Goal: Obtain resource: Obtain resource

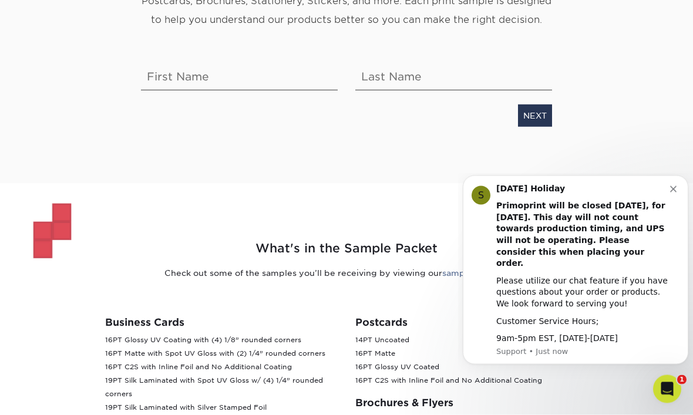
scroll to position [183, 0]
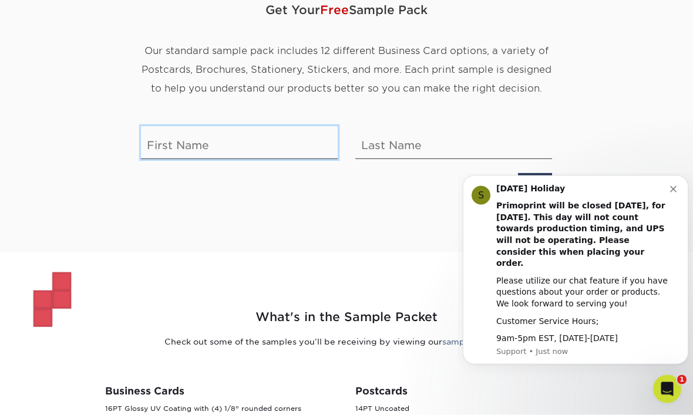
click at [166, 140] on input "text" at bounding box center [239, 142] width 197 height 33
type input "lisa"
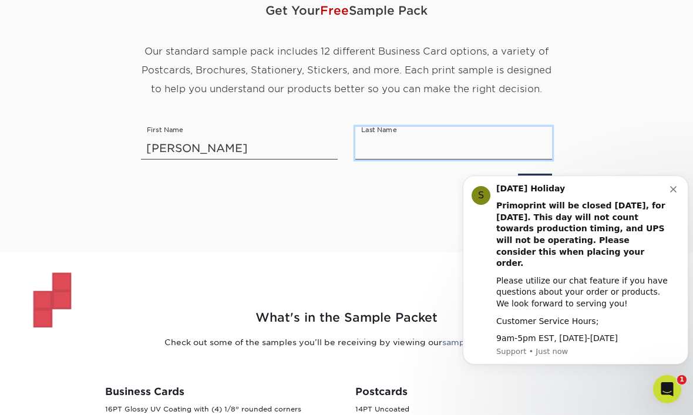
type input "workman"
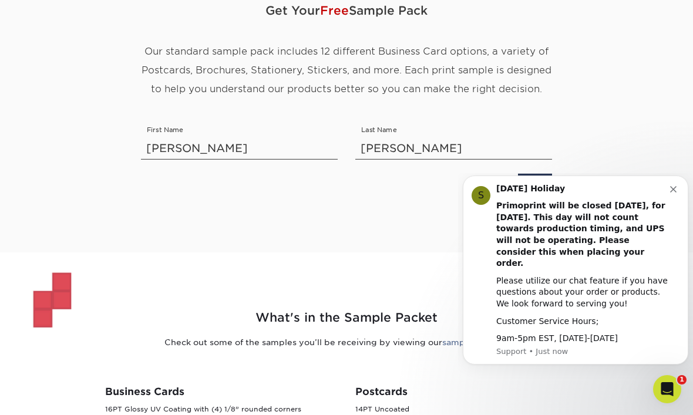
scroll to position [114, 0]
click at [540, 187] on link "NEXT" at bounding box center [535, 184] width 34 height 22
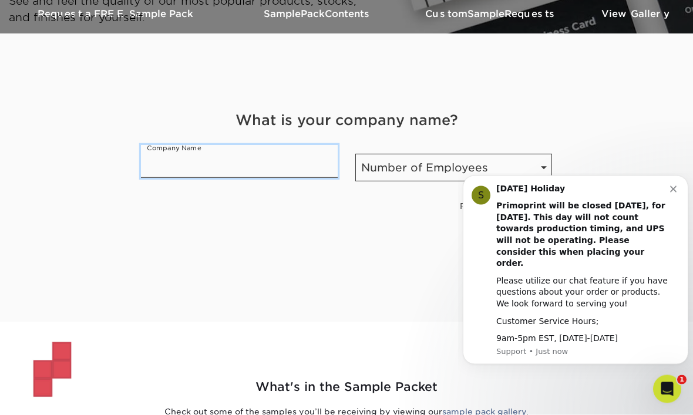
scroll to position [41, 0]
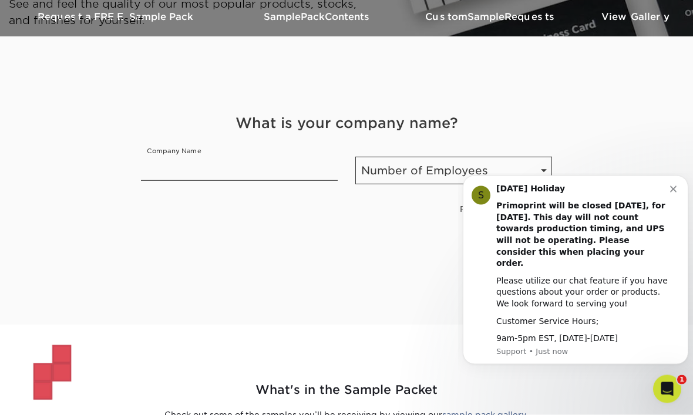
click at [539, 208] on link "SKIP" at bounding box center [537, 210] width 30 height 22
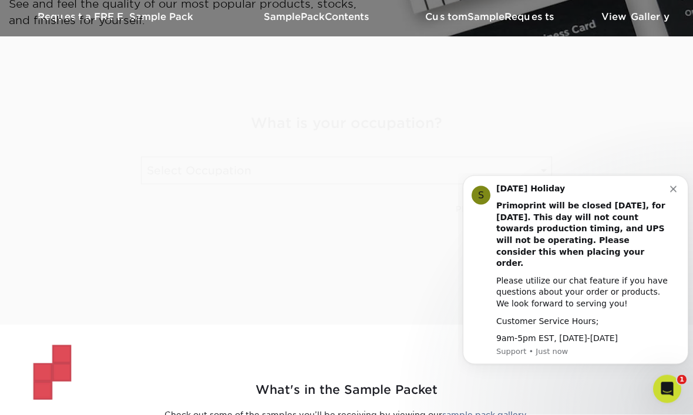
scroll to position [41, 0]
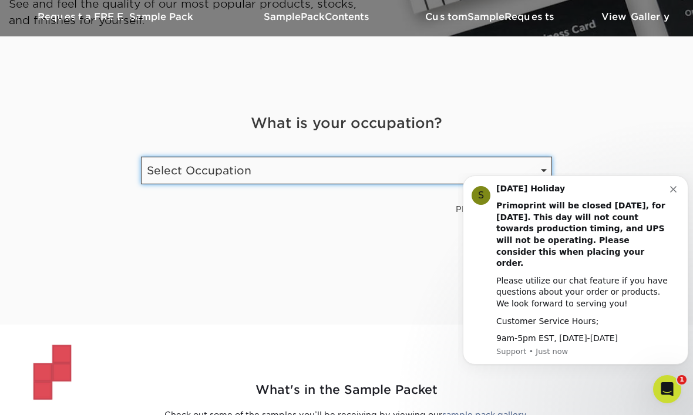
click at [542, 175] on select "Select Occupation Agency Automotive Blogger Cleaning Services Construction Educ…" at bounding box center [346, 170] width 411 height 28
select select "Health Care"
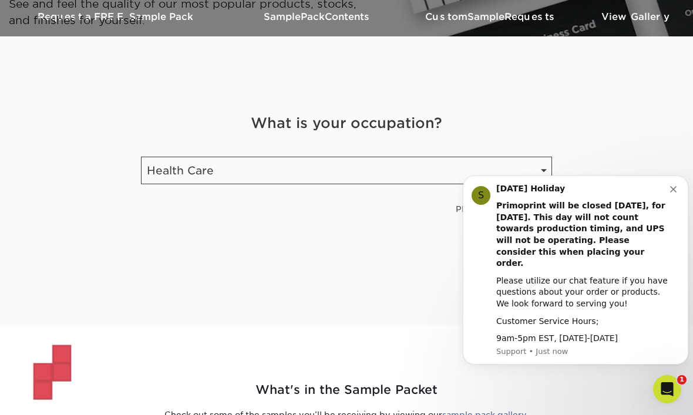
click at [538, 211] on link "NEXT" at bounding box center [535, 209] width 34 height 22
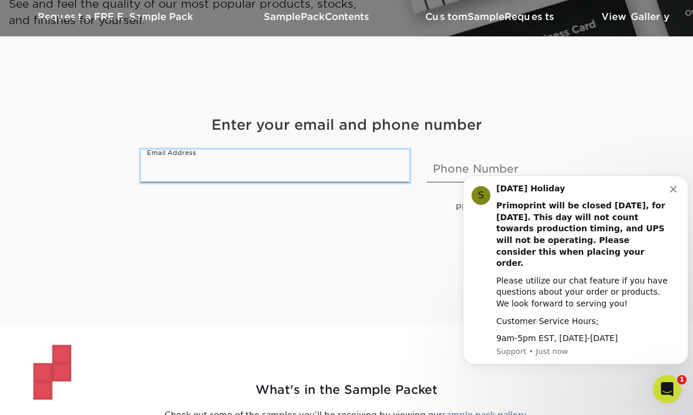
click at [360, 168] on input "email" at bounding box center [275, 165] width 268 height 33
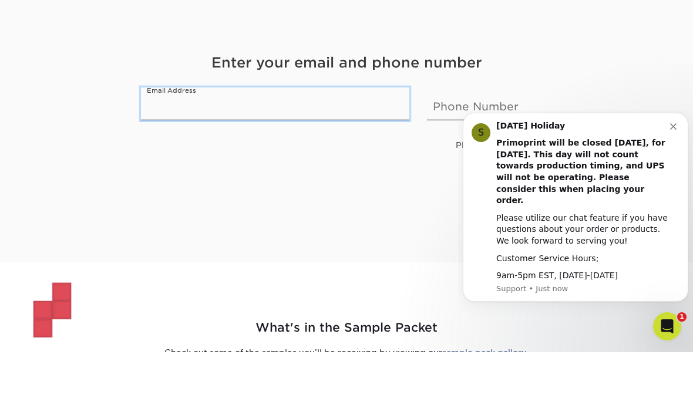
type input "lisaworkman734@gmail.com"
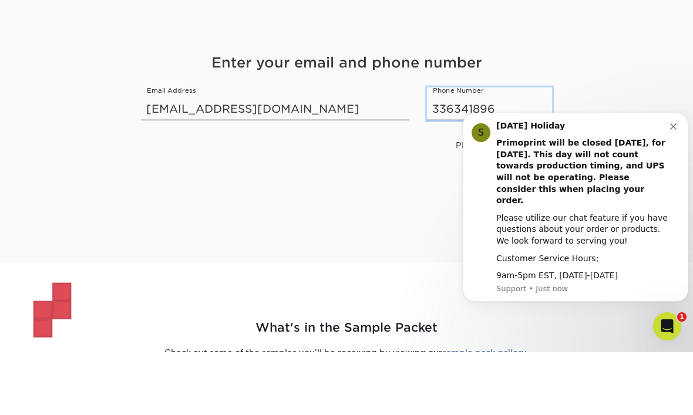
type input "3363418967"
click at [532, 197] on link "NEXT" at bounding box center [535, 208] width 34 height 22
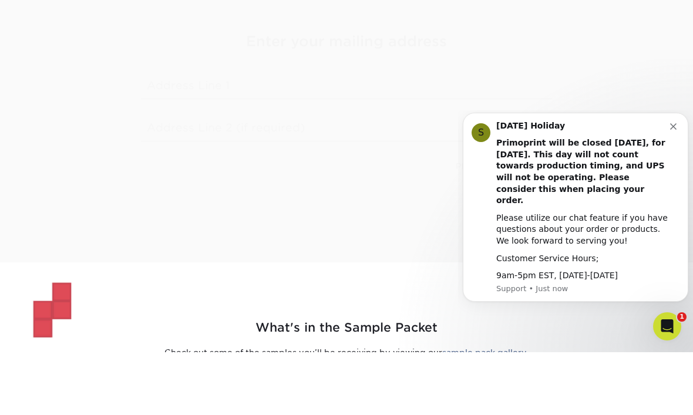
scroll to position [104, 0]
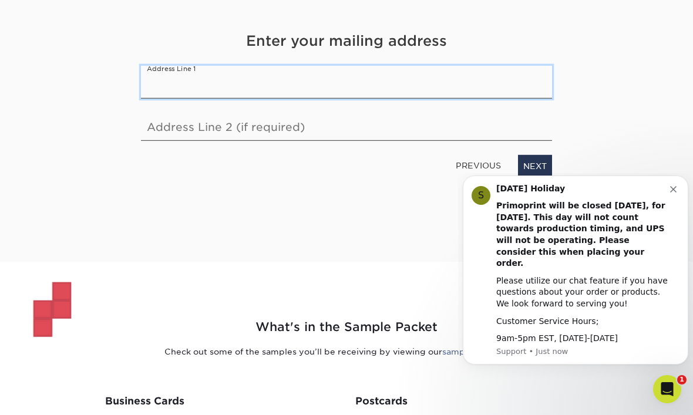
click at [492, 88] on input "text" at bounding box center [346, 81] width 411 height 33
type input "3025 Fleet St"
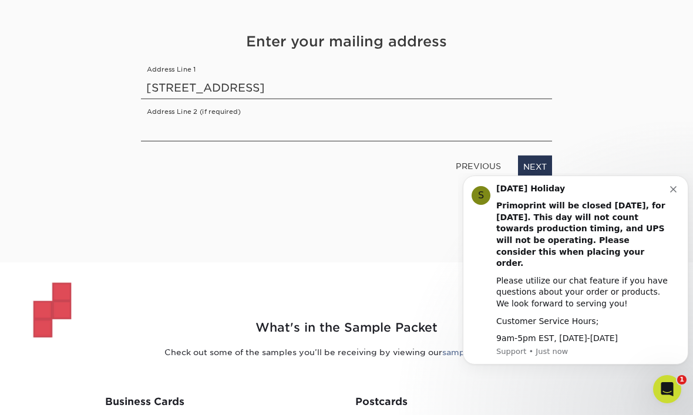
click at [540, 170] on link "NEXT" at bounding box center [535, 166] width 34 height 22
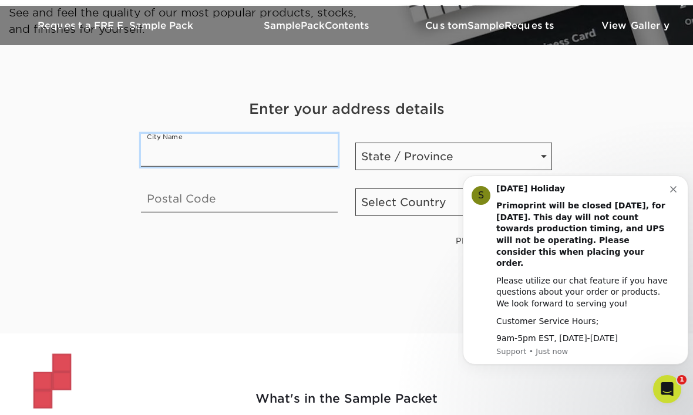
click at [303, 149] on input "text" at bounding box center [239, 149] width 197 height 33
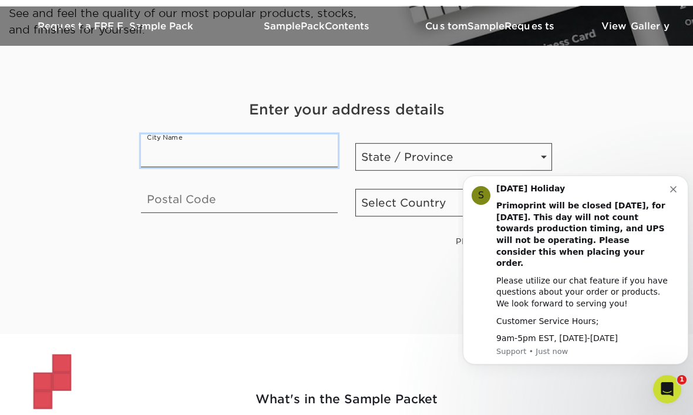
type input "Winston Salem"
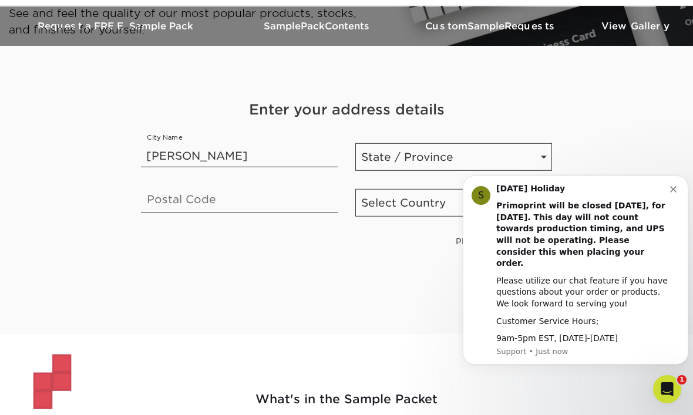
select select "NC"
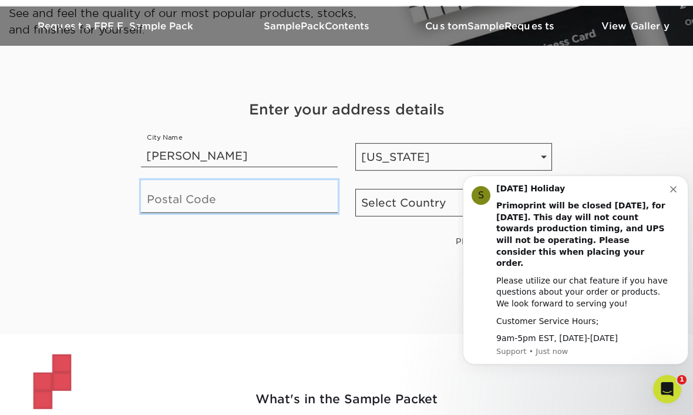
type input "27127"
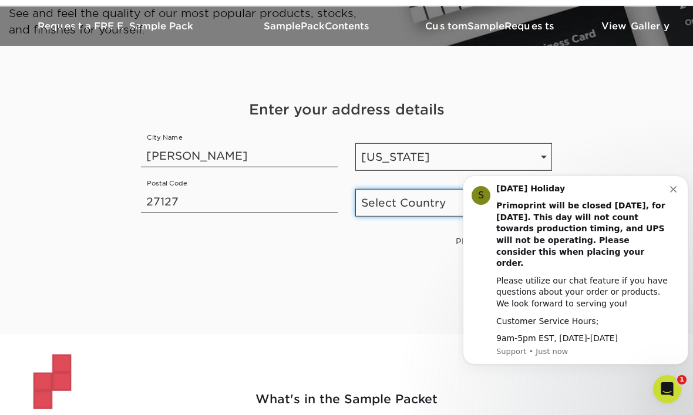
select select "US"
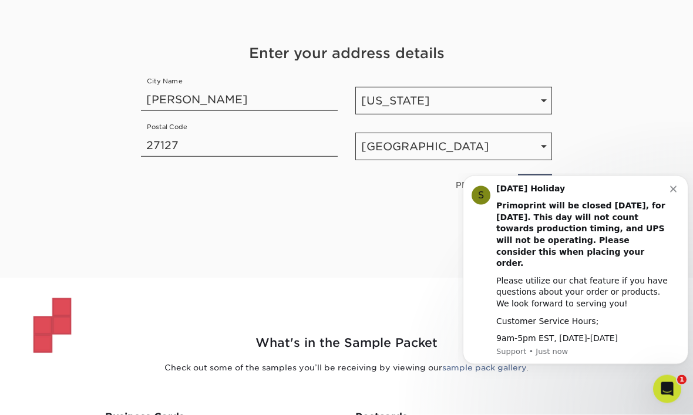
click at [670, 192] on icon "Dismiss notification" at bounding box center [673, 189] width 6 height 6
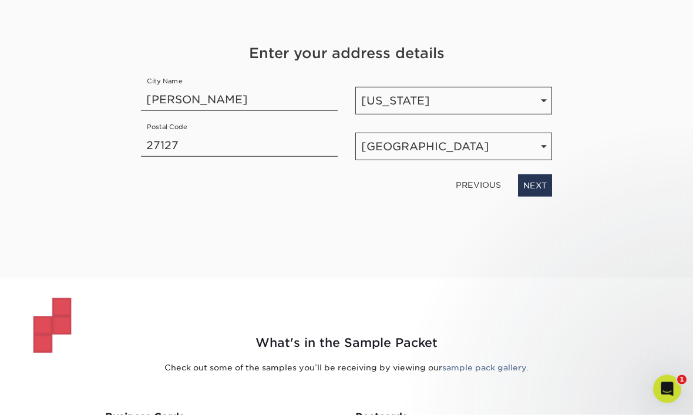
scroll to position [88, 0]
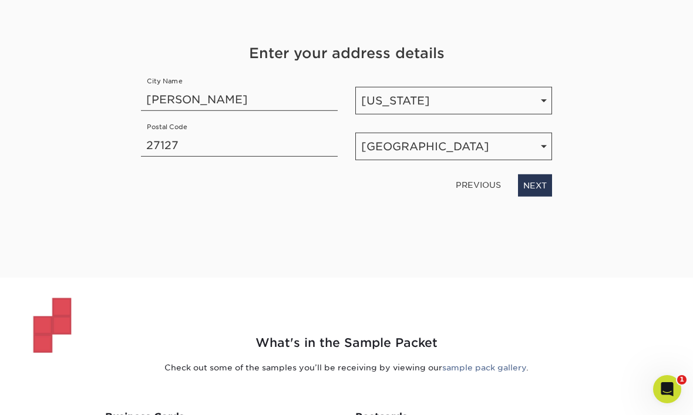
click at [536, 188] on link "NEXT" at bounding box center [535, 185] width 34 height 22
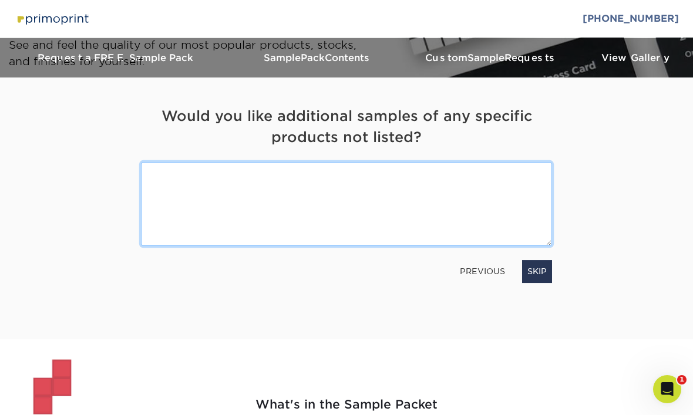
scroll to position [13, 0]
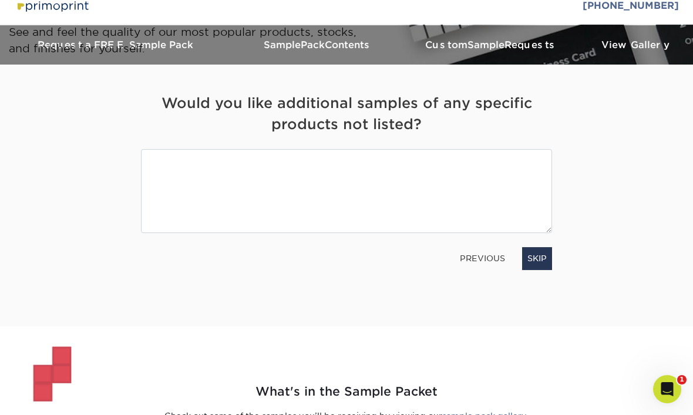
click at [540, 264] on link "SKIP" at bounding box center [537, 258] width 30 height 22
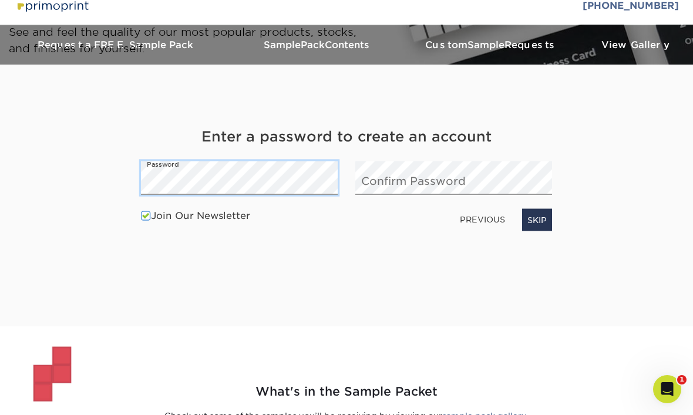
scroll to position [12, 0]
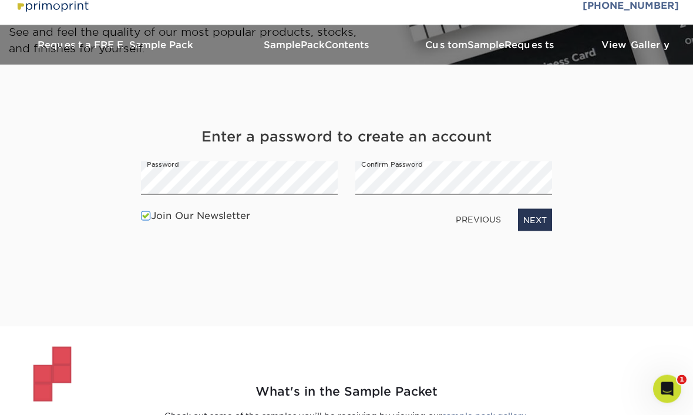
click at [538, 217] on link "NEXT" at bounding box center [535, 220] width 34 height 22
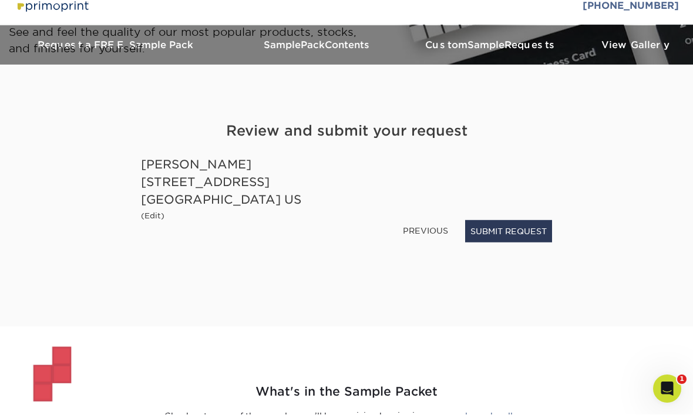
scroll to position [13, 0]
click at [523, 238] on button "SUBMIT REQUEST" at bounding box center [508, 231] width 87 height 22
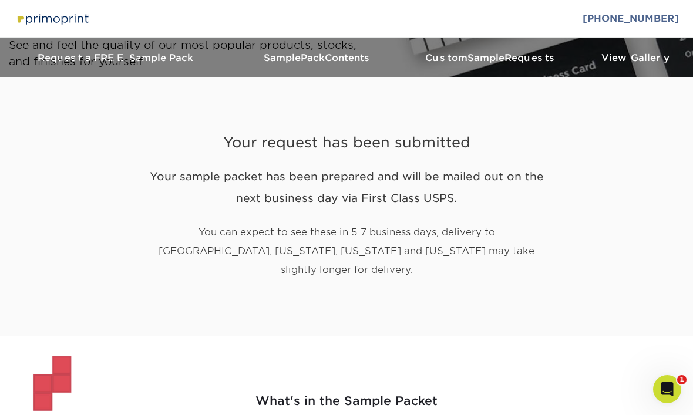
click at [357, 61] on p "See and feel the quality of our most popular products, stocks, and finishes for…" at bounding box center [206, 53] width 395 height 32
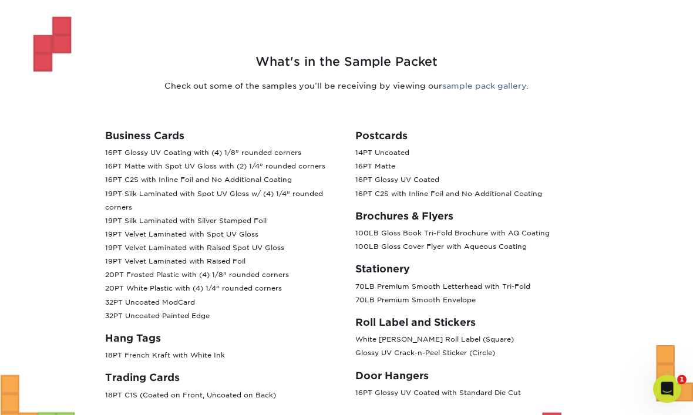
scroll to position [340, 0]
click at [501, 81] on link "sample pack gallery" at bounding box center [484, 85] width 84 height 9
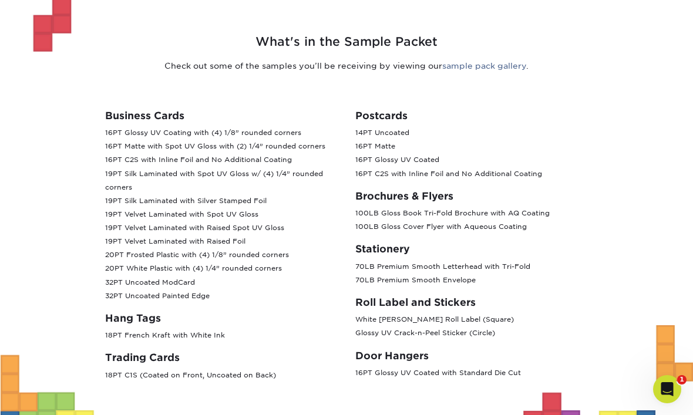
scroll to position [359, 0]
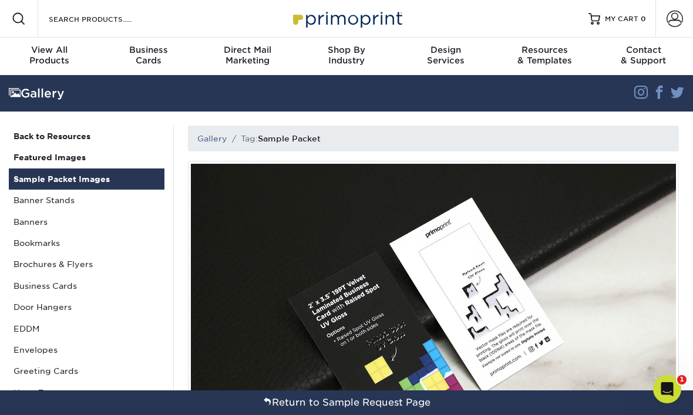
click at [684, 384] on span "1" at bounding box center [681, 379] width 9 height 9
click at [675, 391] on div "Open Intercom Messenger" at bounding box center [667, 389] width 39 height 39
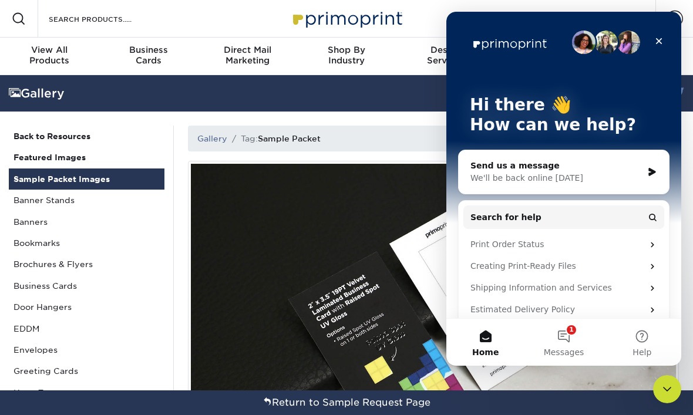
click at [669, 384] on icon "Close Intercom Messenger" at bounding box center [667, 389] width 14 height 14
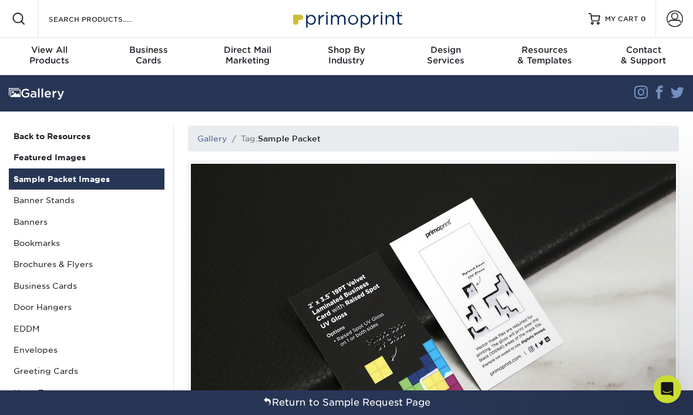
click at [112, 180] on link "Sample Packet Images" at bounding box center [87, 179] width 156 height 21
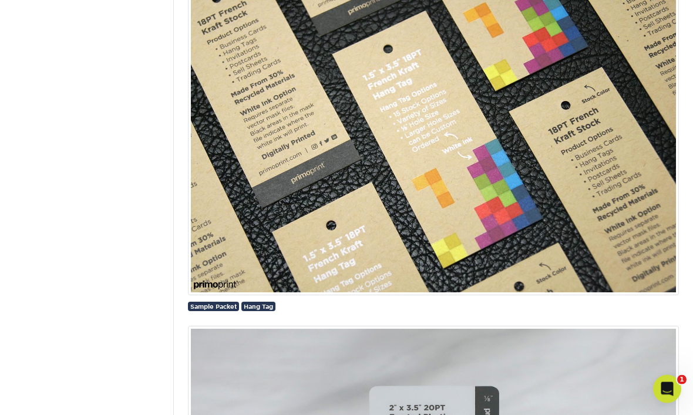
scroll to position [1745, 0]
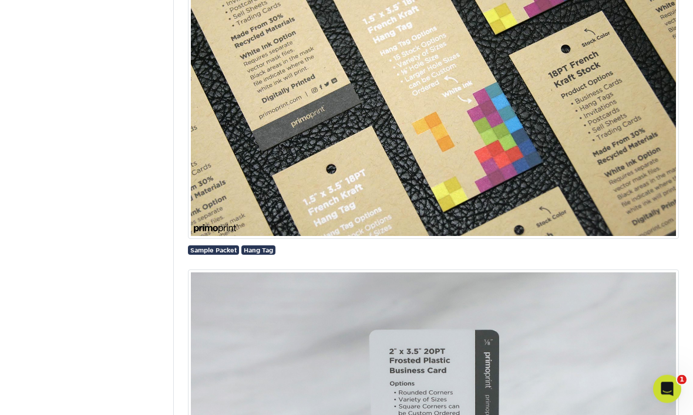
click at [353, 176] on img at bounding box center [433, 75] width 491 height 330
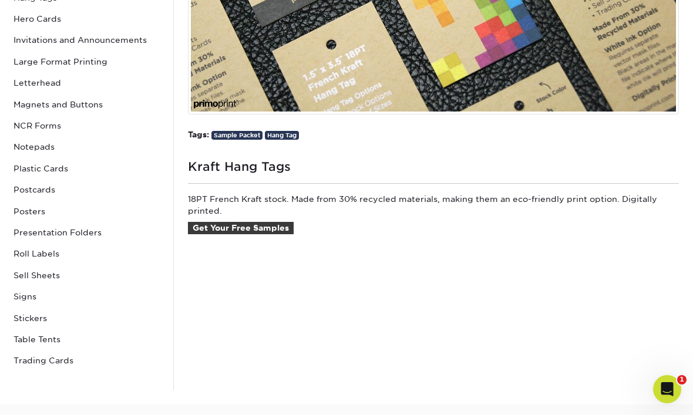
scroll to position [396, 0]
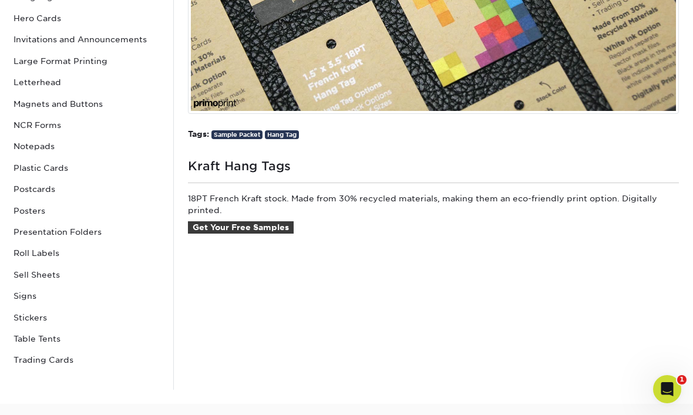
click at [268, 231] on link "Get Your Free Samples" at bounding box center [241, 227] width 106 height 13
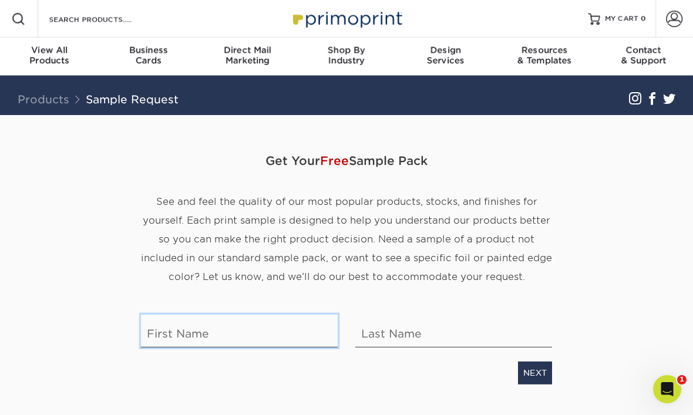
click at [271, 327] on input "text" at bounding box center [239, 331] width 197 height 33
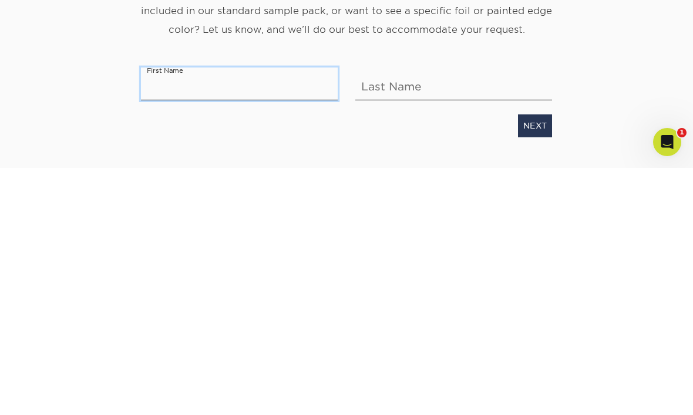
type input "lisa"
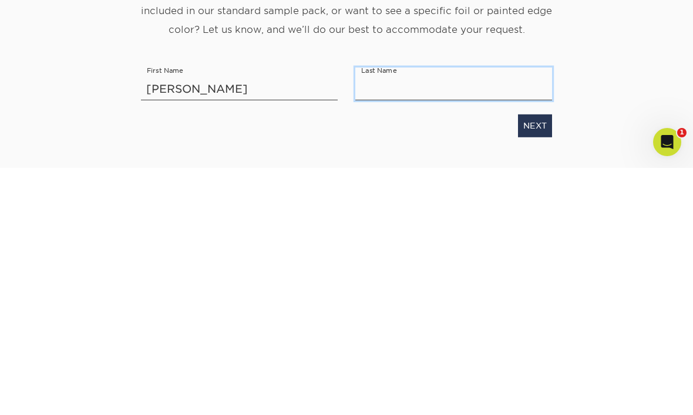
type input "workman"
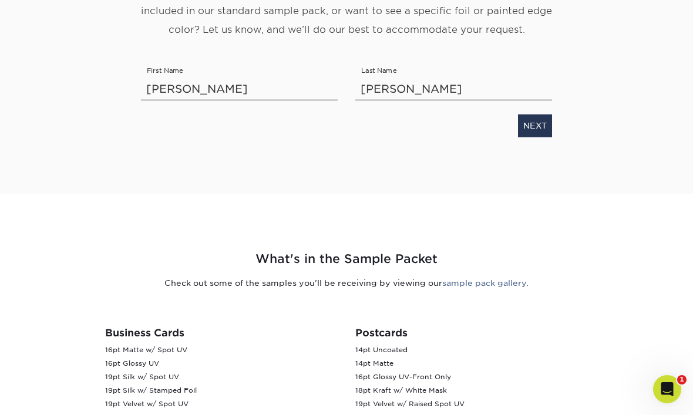
click at [535, 127] on link "NEXT" at bounding box center [535, 126] width 34 height 22
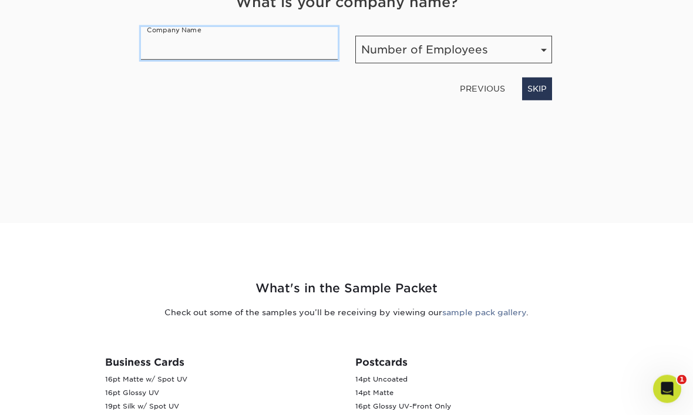
scroll to position [147, 0]
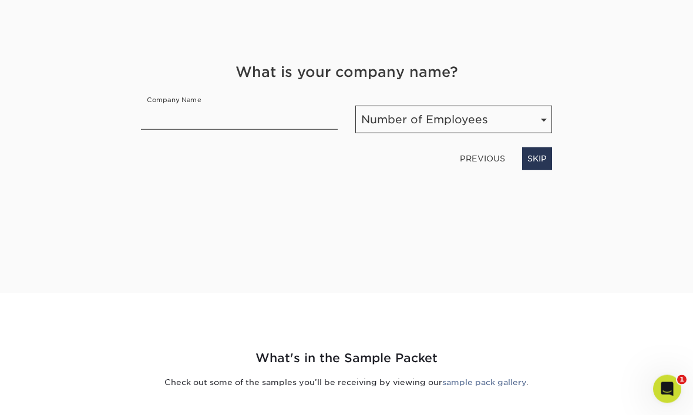
click at [542, 153] on link "SKIP" at bounding box center [537, 159] width 30 height 22
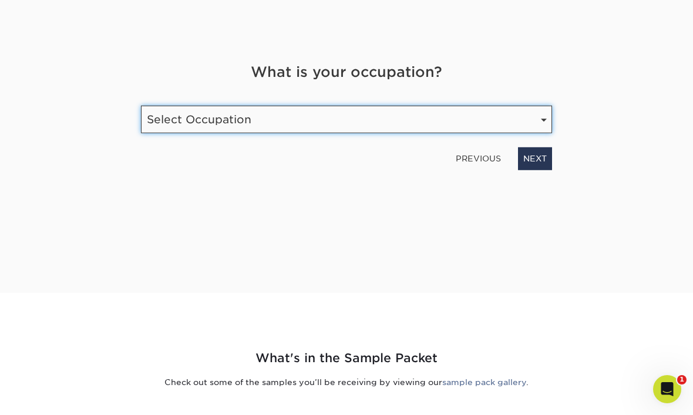
click at [537, 120] on select "Select Occupation Agency Automotive Blogger Cleaning Services Construction Educ…" at bounding box center [346, 120] width 411 height 28
click at [543, 121] on select "Select Occupation Agency Automotive Blogger Cleaning Services Construction Educ…" at bounding box center [346, 119] width 411 height 28
select select "Health Care"
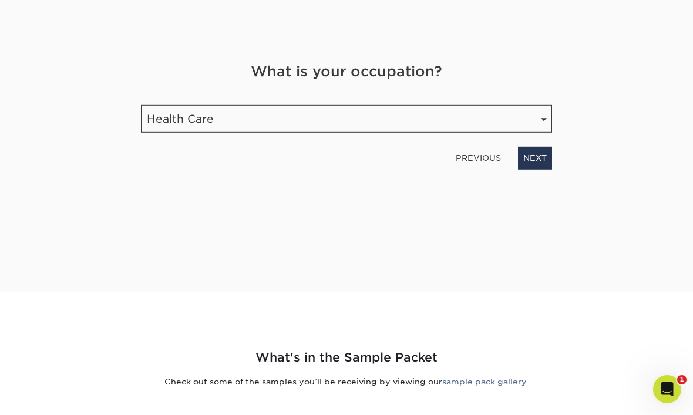
click at [542, 159] on link "NEXT" at bounding box center [535, 158] width 34 height 22
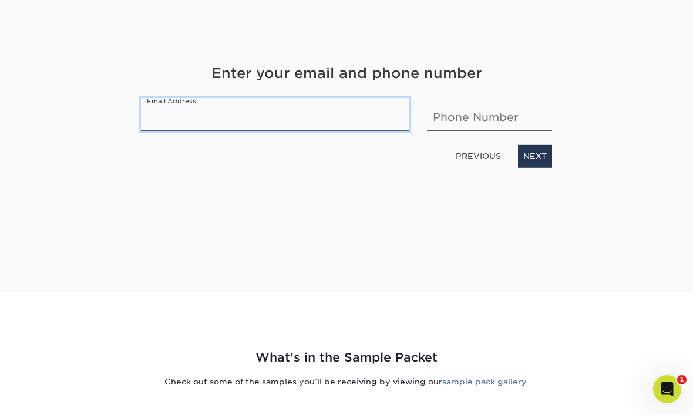
click at [364, 113] on input "email" at bounding box center [275, 114] width 268 height 33
type input "lisaworkman734@gmail.com"
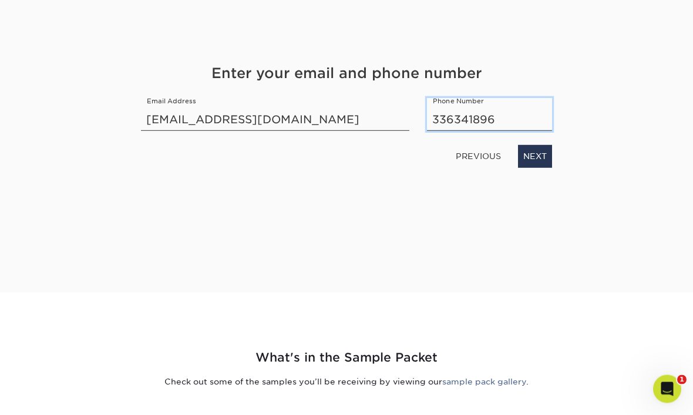
type input "3363418967"
click at [546, 153] on link "NEXT" at bounding box center [535, 157] width 34 height 22
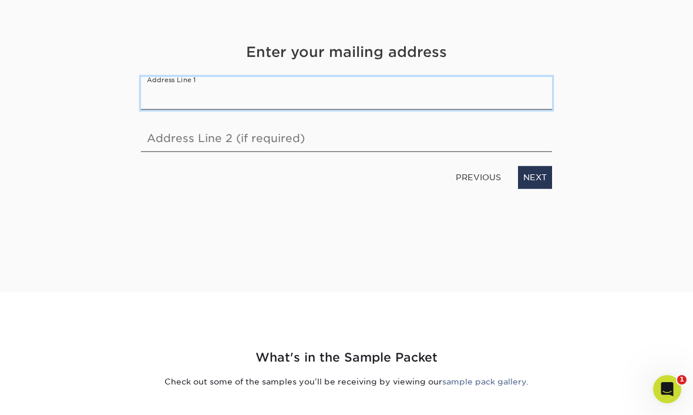
click at [465, 91] on input "text" at bounding box center [346, 93] width 411 height 33
type input "3025 Fleet St"
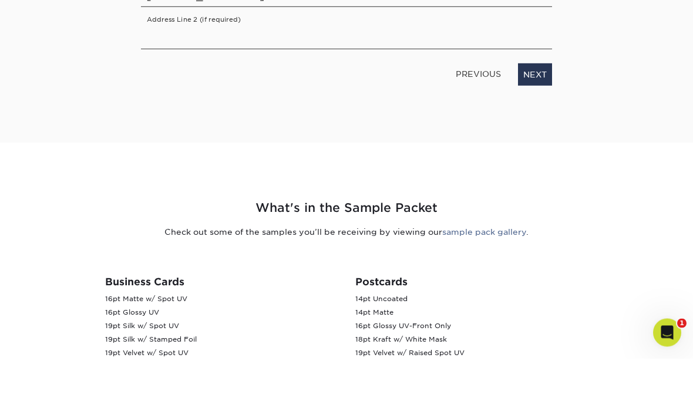
click at [540, 120] on link "NEXT" at bounding box center [535, 131] width 34 height 22
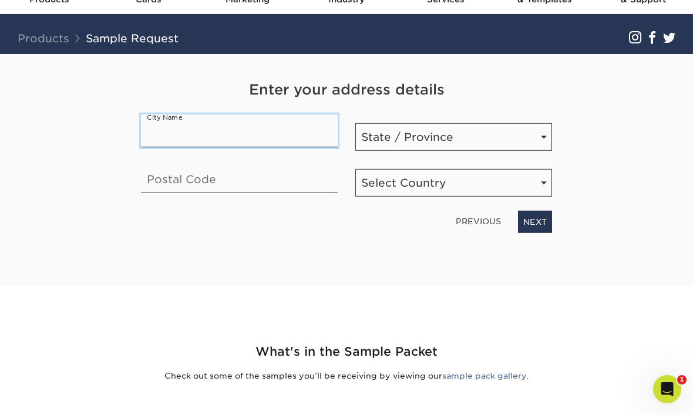
click at [307, 129] on input "text" at bounding box center [239, 130] width 197 height 33
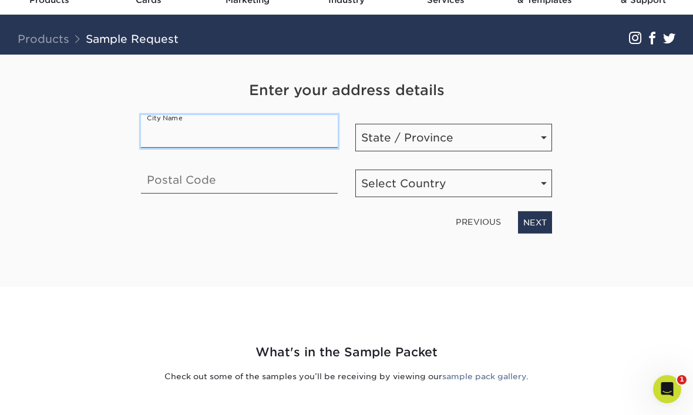
type input "Winston Salem"
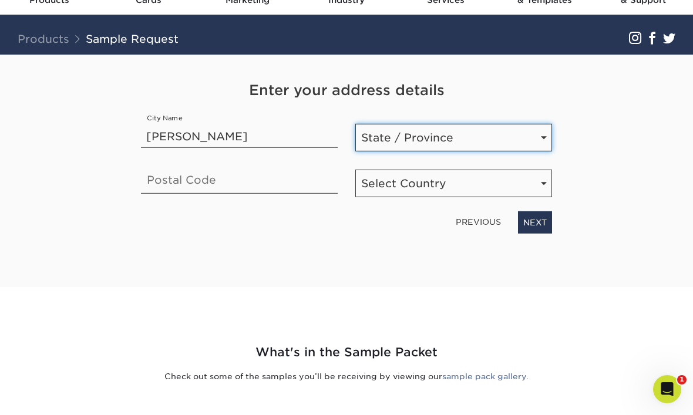
select select "NC"
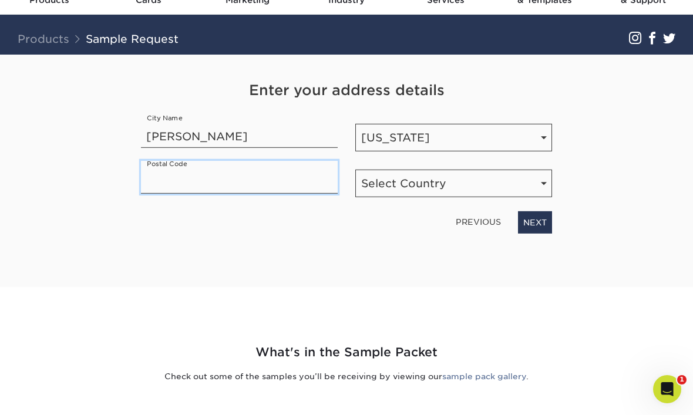
type input "27127"
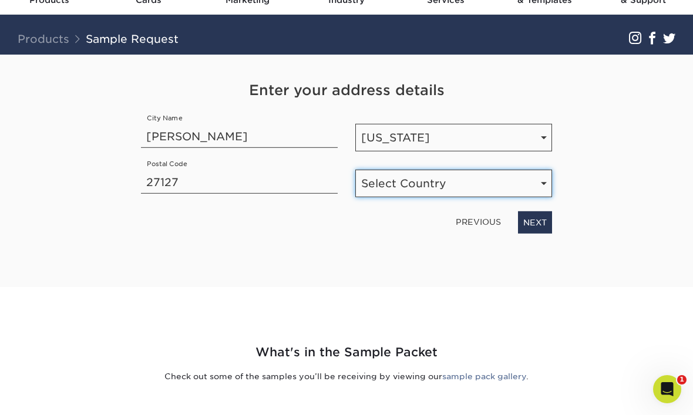
select select "US"
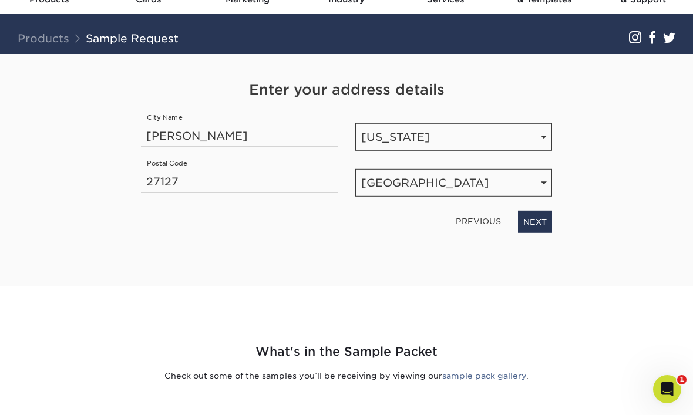
click at [548, 223] on link "NEXT" at bounding box center [535, 221] width 34 height 22
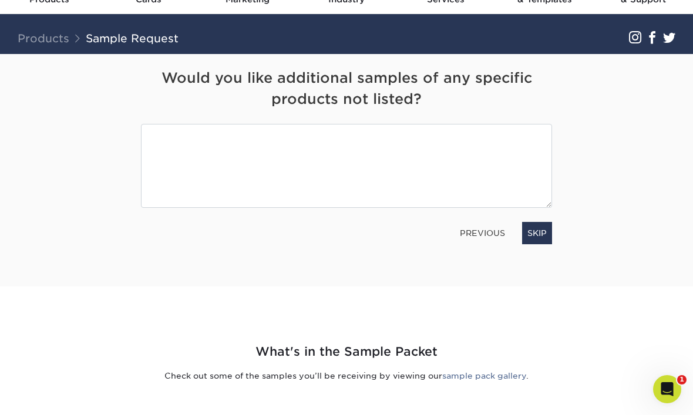
click at [543, 234] on link "SKIP" at bounding box center [537, 233] width 30 height 22
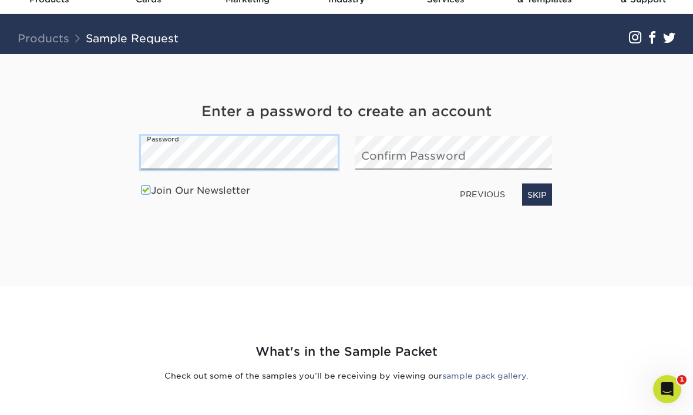
scroll to position [61, 0]
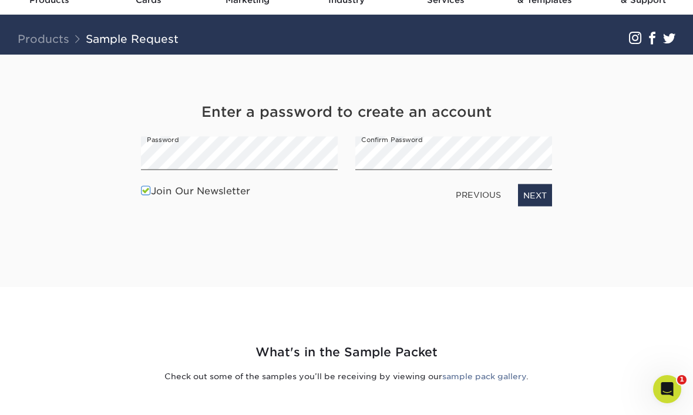
click at [543, 197] on link "NEXT" at bounding box center [535, 195] width 34 height 22
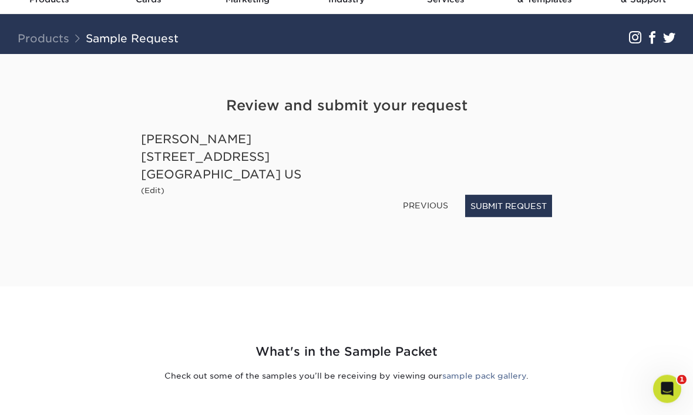
scroll to position [61, 0]
click at [525, 209] on button "SUBMIT REQUEST" at bounding box center [508, 205] width 87 height 22
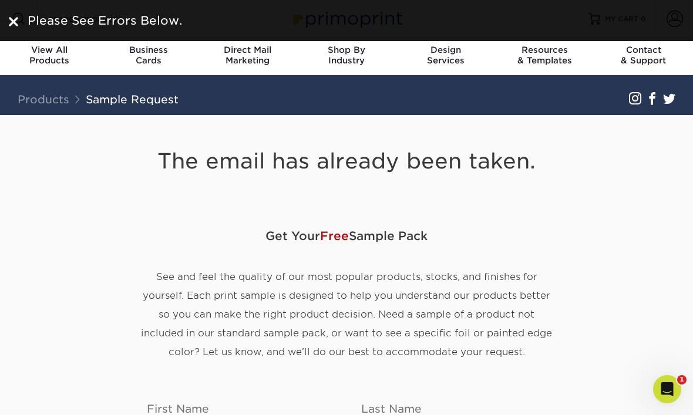
click at [339, 239] on span "Free" at bounding box center [334, 236] width 29 height 14
click at [339, 237] on span "Free" at bounding box center [334, 236] width 29 height 14
